Goal: Information Seeking & Learning: Understand process/instructions

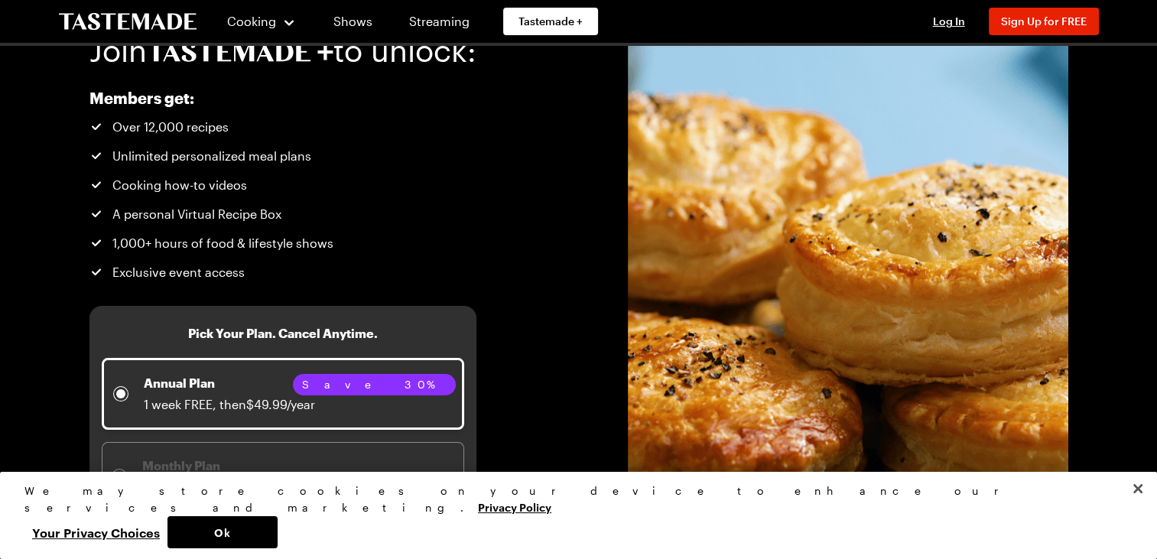
scroll to position [77, 0]
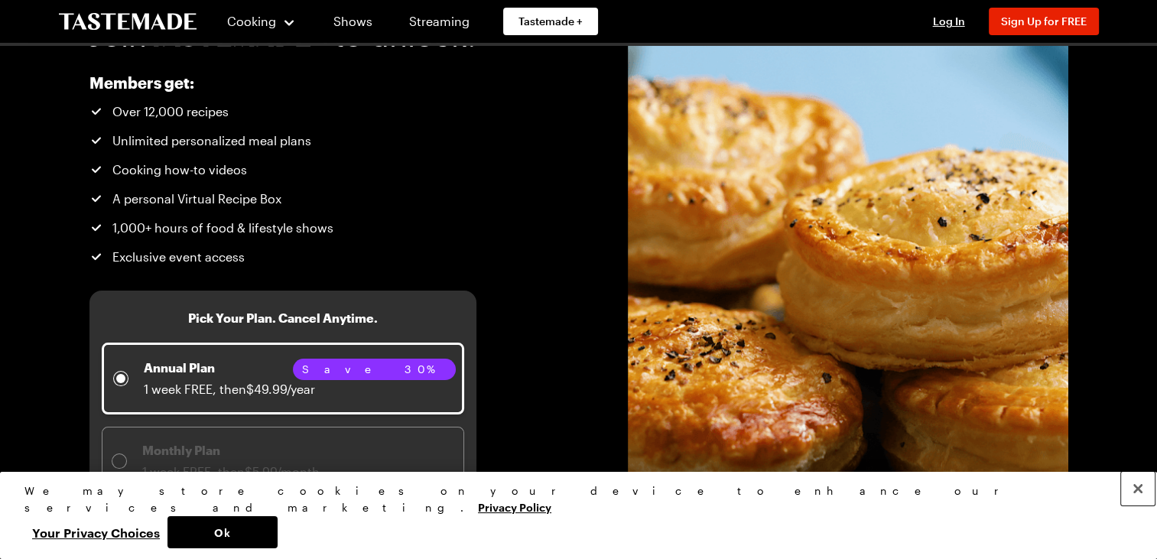
click at [1135, 506] on button "Close" at bounding box center [1139, 489] width 34 height 34
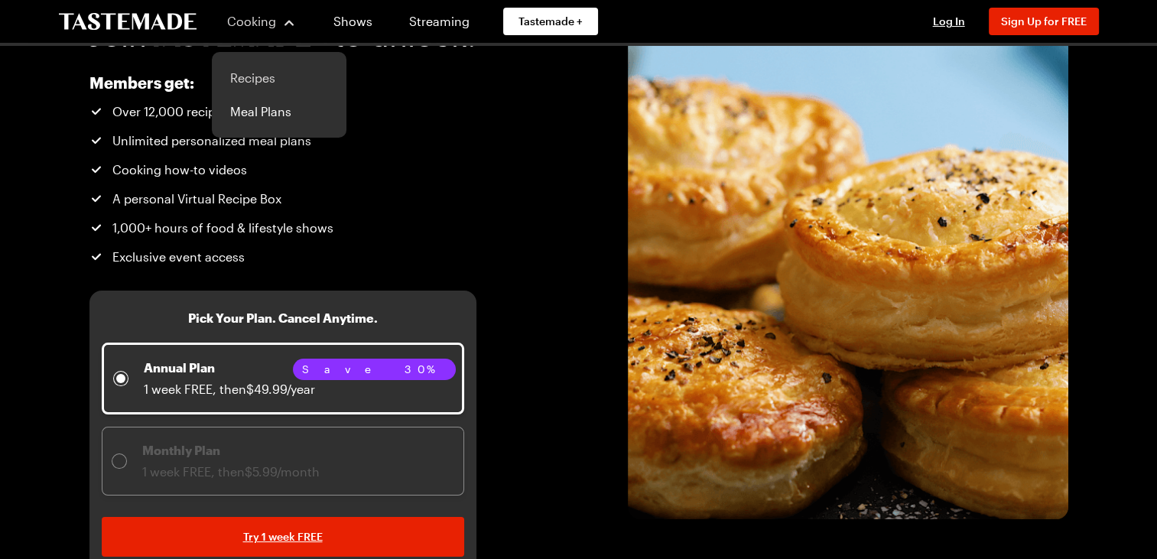
click at [248, 80] on link "Recipes" at bounding box center [279, 78] width 116 height 34
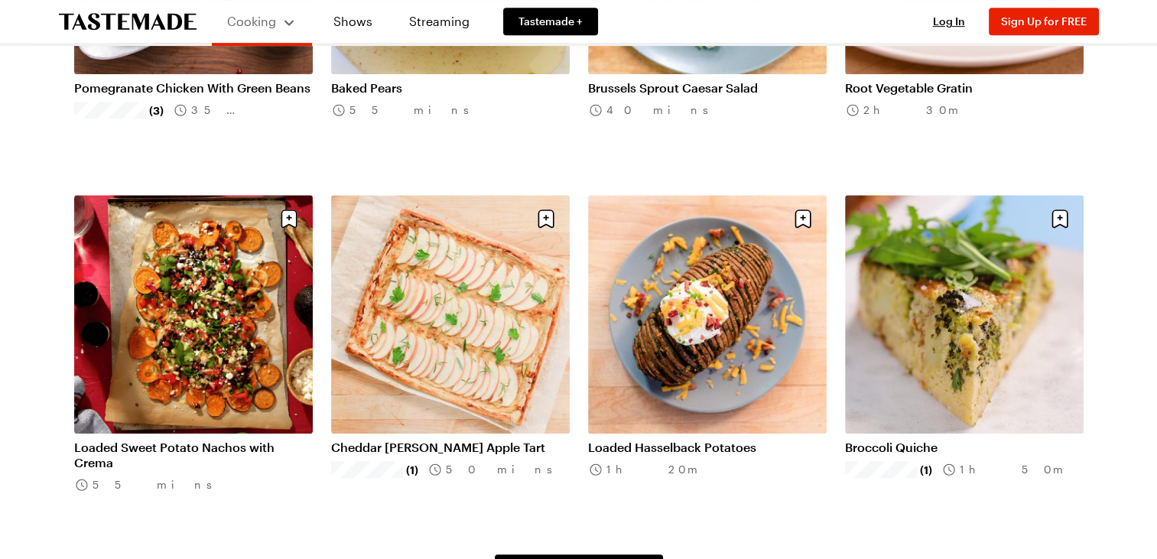
scroll to position [842, 0]
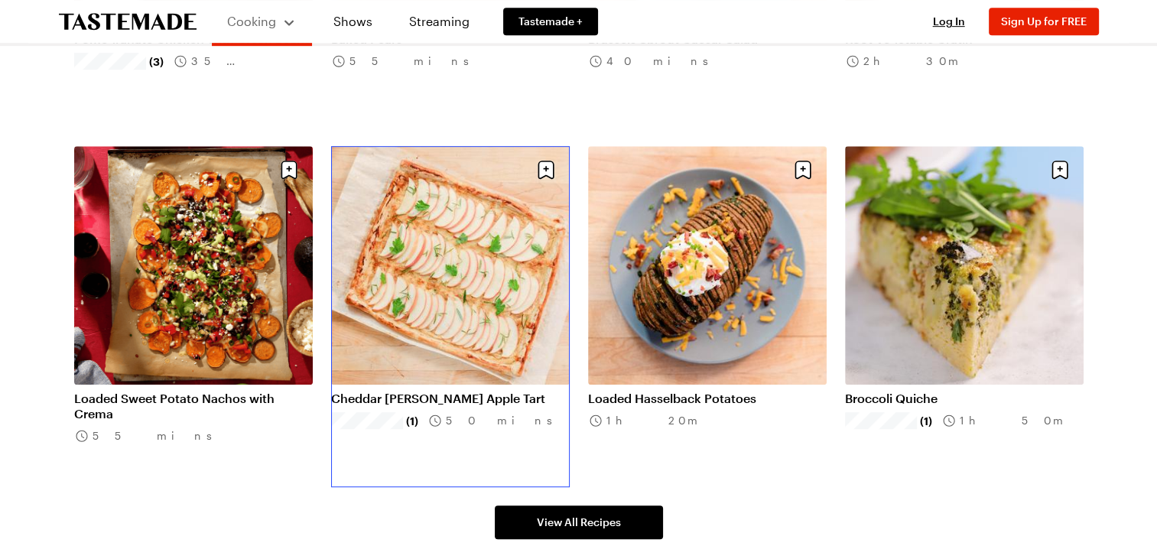
click at [427, 391] on link "Cheddar [PERSON_NAME] Apple Tart" at bounding box center [450, 398] width 239 height 15
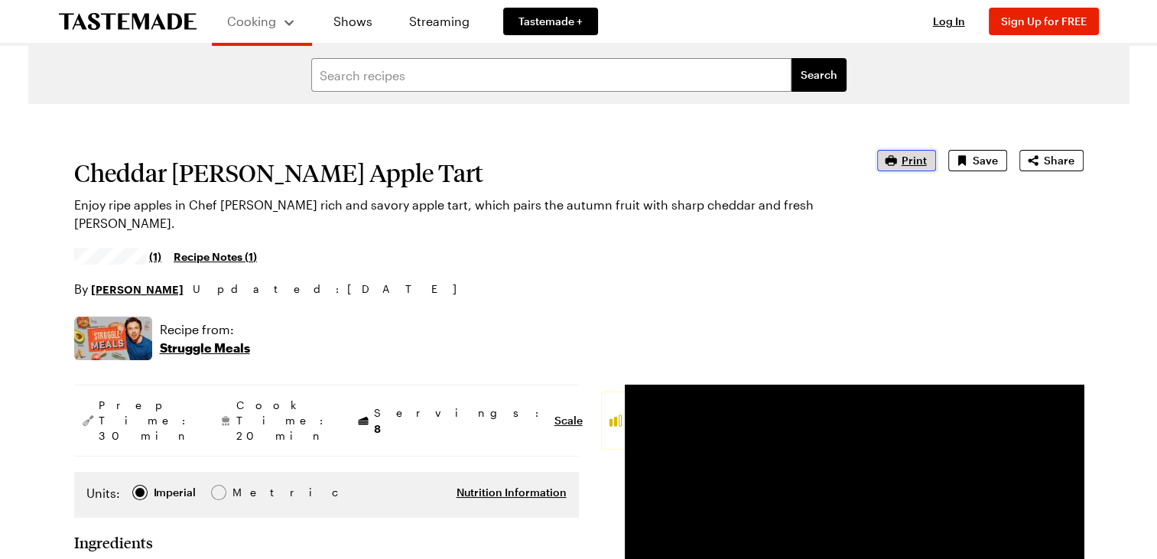
click at [899, 156] on icon "button" at bounding box center [891, 160] width 15 height 15
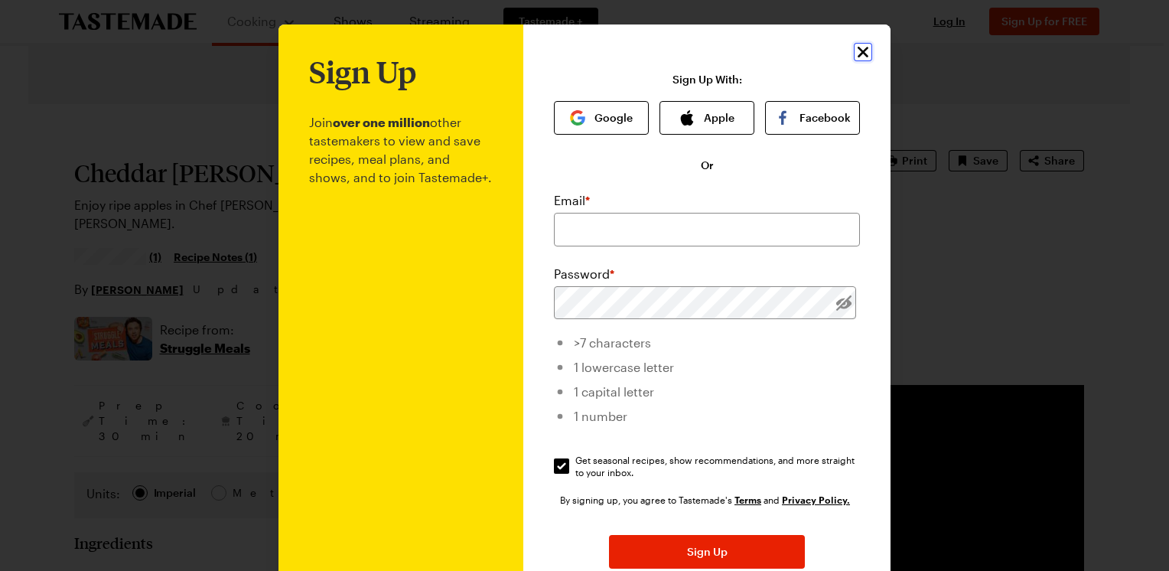
click at [856, 55] on icon "Close" at bounding box center [863, 52] width 18 height 18
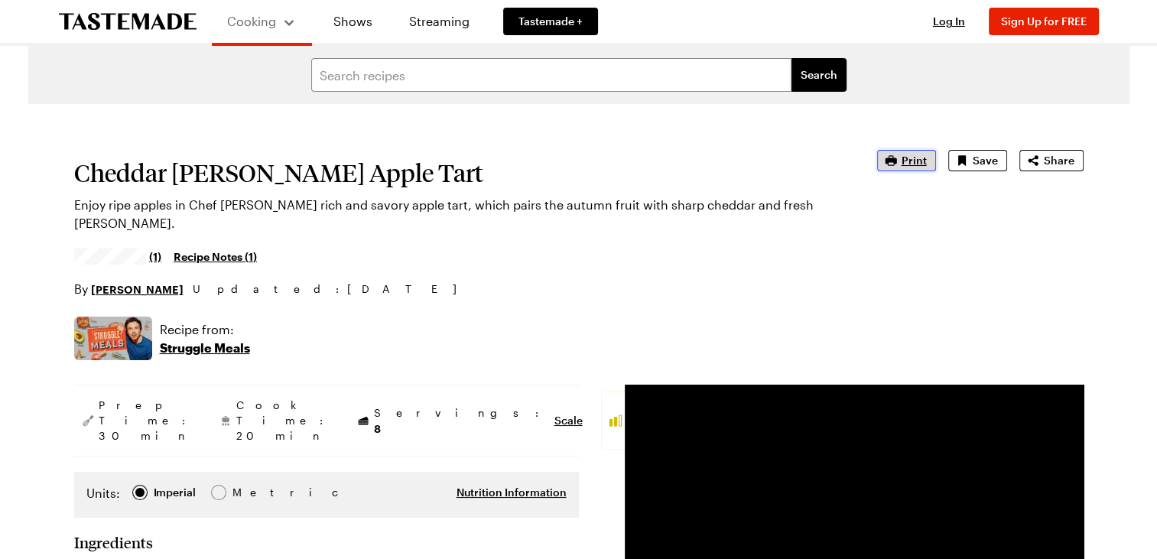
click at [907, 162] on span "Print" at bounding box center [914, 160] width 25 height 15
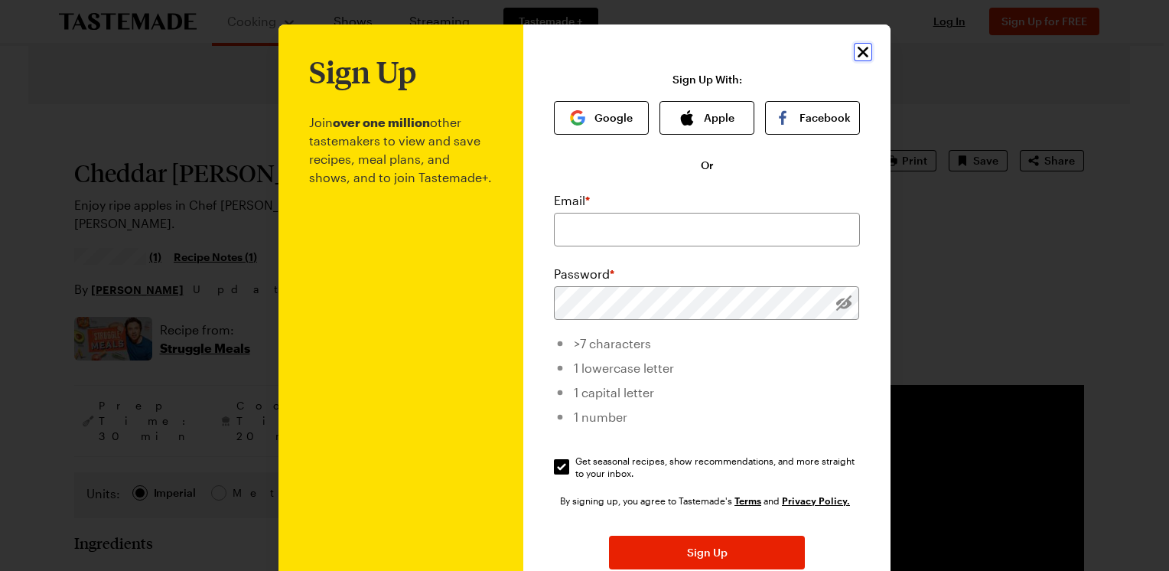
click at [858, 52] on icon "Close" at bounding box center [863, 52] width 11 height 11
